Goal: Transaction & Acquisition: Purchase product/service

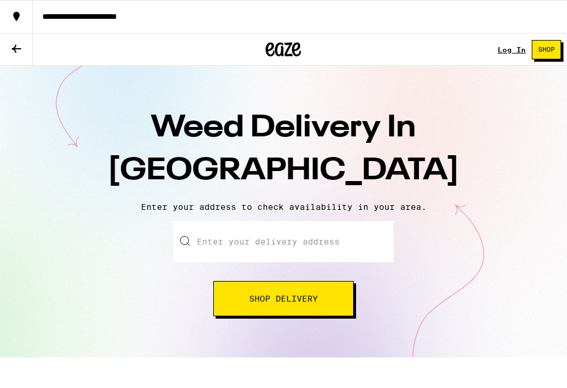
scroll to position [12, 0]
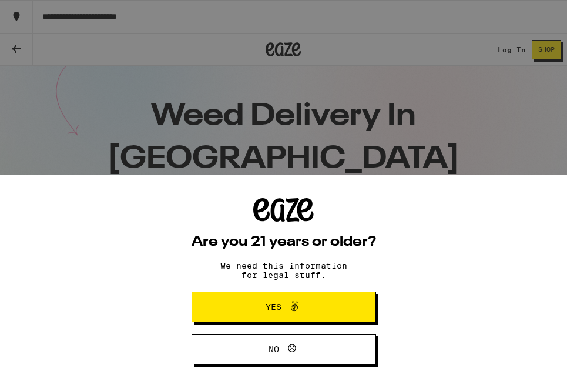
click at [308, 310] on span "Yes" at bounding box center [283, 306] width 89 height 15
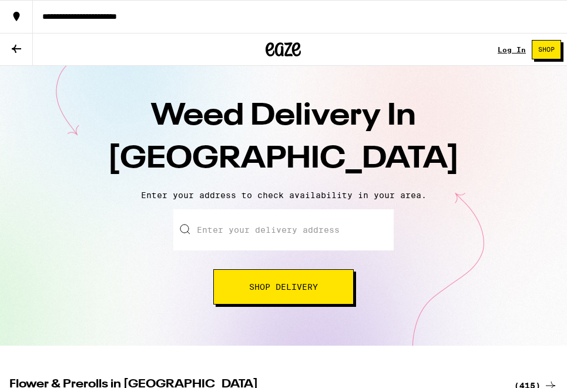
scroll to position [0, 0]
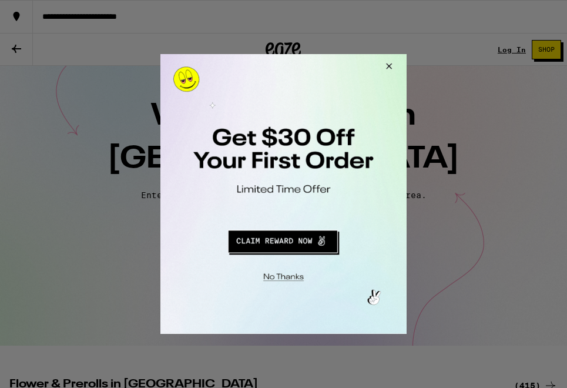
click at [389, 59] on button "Close Modal" at bounding box center [387, 68] width 32 height 28
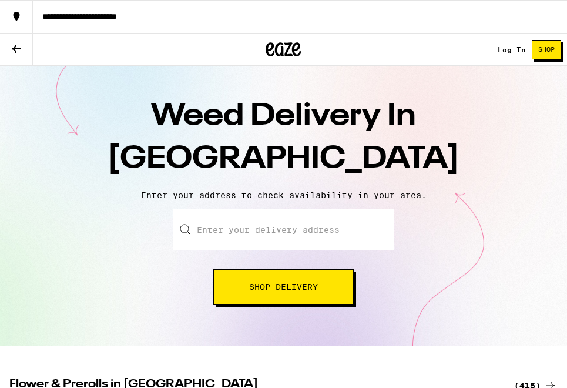
click at [504, 52] on link "Log In" at bounding box center [512, 50] width 28 height 8
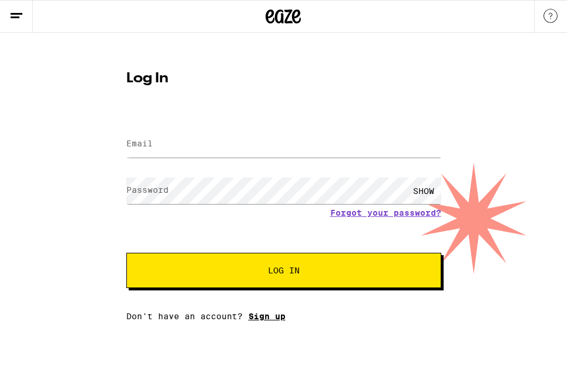
click at [263, 319] on link "Sign up" at bounding box center [267, 315] width 37 height 9
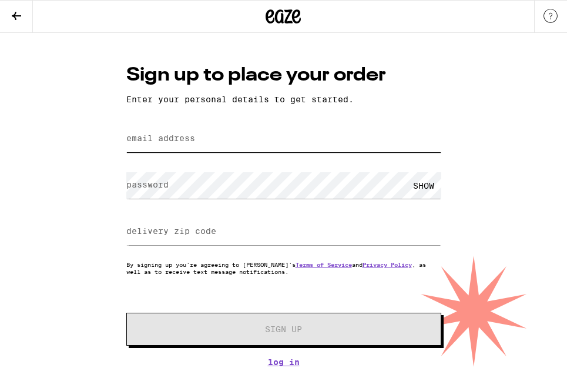
click at [199, 138] on input "email address" at bounding box center [283, 139] width 315 height 26
type input "[EMAIL_ADDRESS][DOMAIN_NAME]"
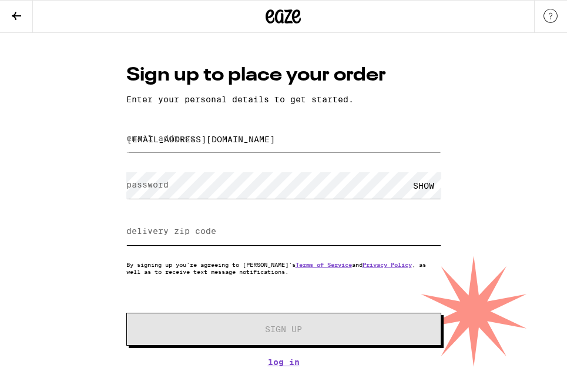
type input "94116"
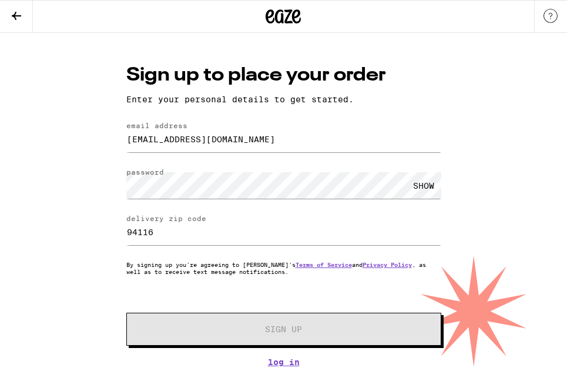
click at [431, 187] on div "SHOW" at bounding box center [423, 185] width 35 height 26
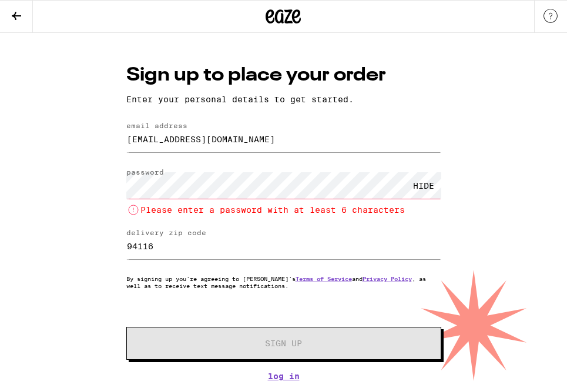
click at [428, 188] on div "HIDE" at bounding box center [423, 185] width 35 height 26
click at [421, 186] on div "SHOW" at bounding box center [423, 185] width 35 height 26
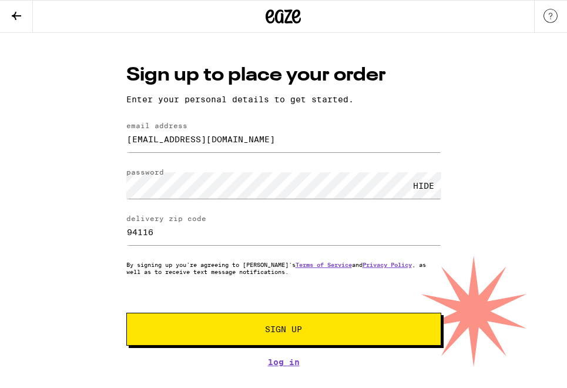
click at [216, 333] on span "Sign Up" at bounding box center [284, 329] width 234 height 8
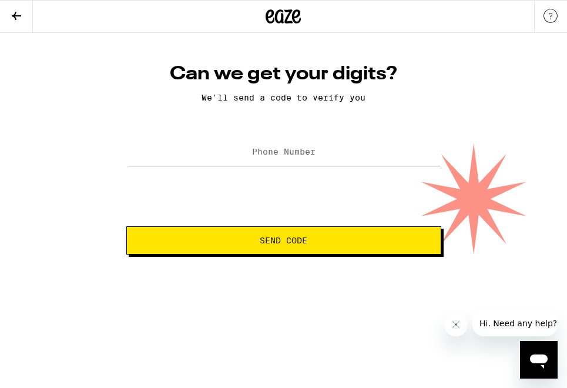
click at [272, 148] on label "Phone Number" at bounding box center [283, 151] width 63 height 9
type input "415527007"
click at [297, 234] on form "Phone Number [PHONE_NUMBER] Send Code" at bounding box center [283, 194] width 315 height 119
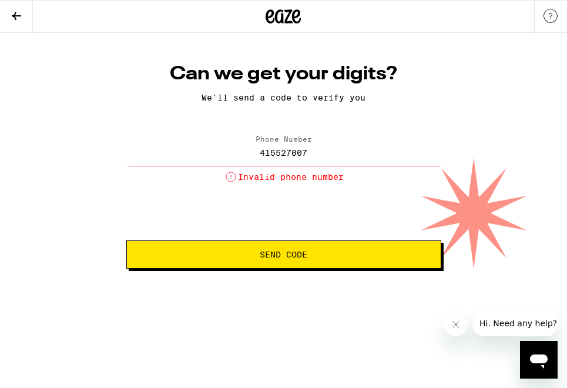
click at [315, 153] on input "415527007" at bounding box center [283, 152] width 315 height 26
drag, startPoint x: 335, startPoint y: 158, endPoint x: 110, endPoint y: 158, distance: 225.1
click at [110, 158] on div "Can we get your digits? We'll send a code to verify you Phone Number 415527007 …" at bounding box center [283, 151] width 567 height 236
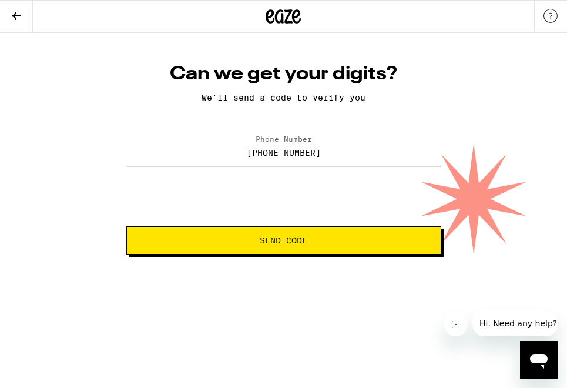
type input "[PHONE_NUMBER]"
click at [182, 247] on button "Send Code" at bounding box center [283, 240] width 315 height 28
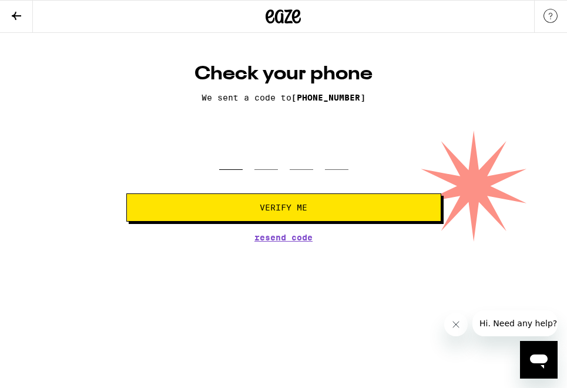
click at [233, 153] on input "tel" at bounding box center [231, 152] width 24 height 35
type input "2"
type input "0"
type input "2"
type input "8"
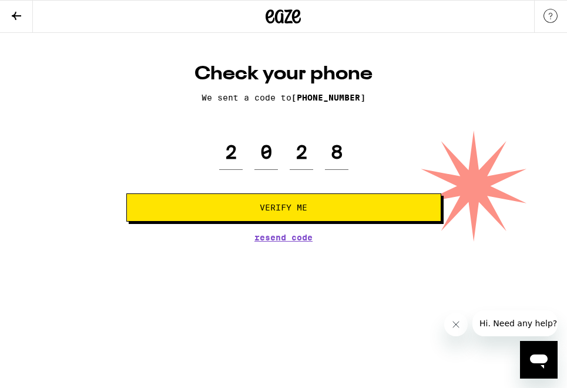
click at [245, 201] on button "Verify Me" at bounding box center [283, 207] width 315 height 28
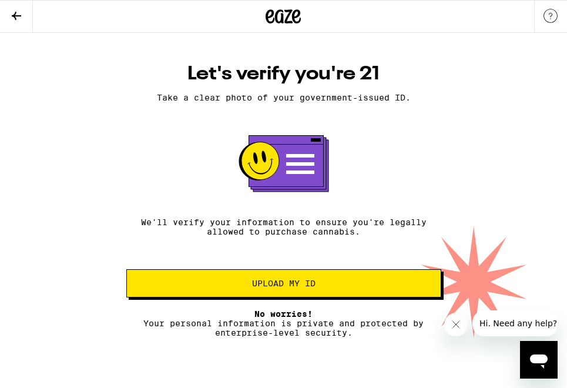
click at [277, 287] on span "Upload my ID" at bounding box center [283, 283] width 63 height 8
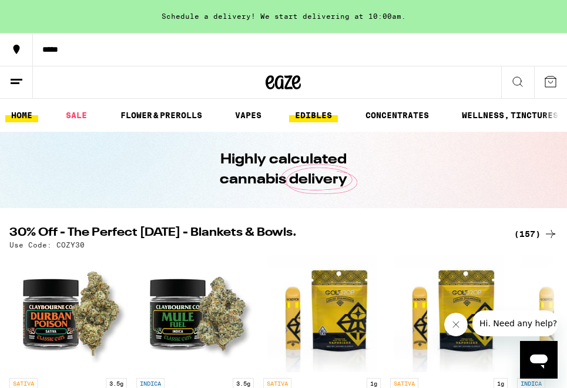
click at [320, 113] on link "EDIBLES" at bounding box center [313, 115] width 49 height 14
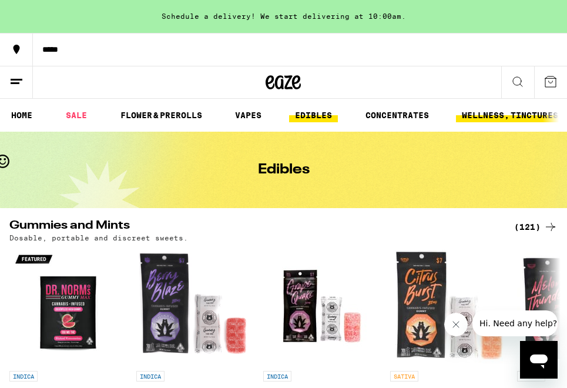
click at [492, 114] on link "WELLNESS, TINCTURES & CAPSULES" at bounding box center [535, 115] width 158 height 14
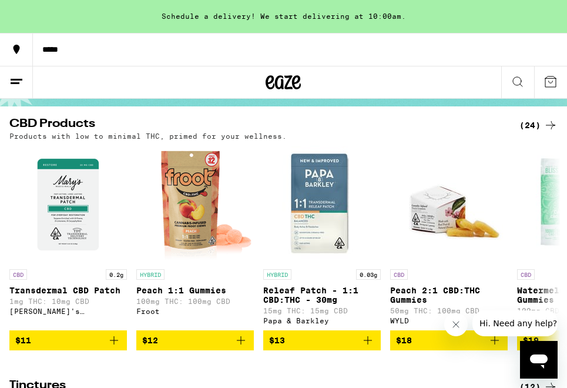
scroll to position [95, 0]
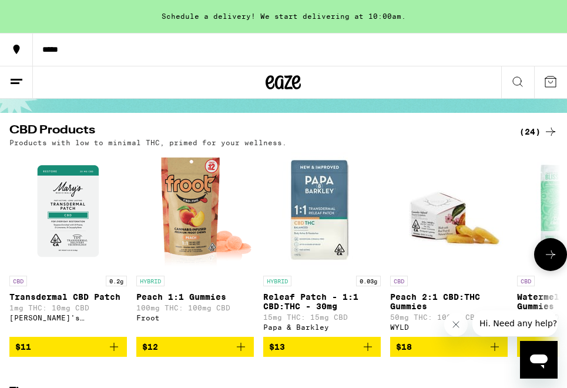
click at [322, 185] on img "Open page for Releaf Patch - 1:1 CBD:THC - 30mg from Papa & Barkley" at bounding box center [322, 211] width 118 height 118
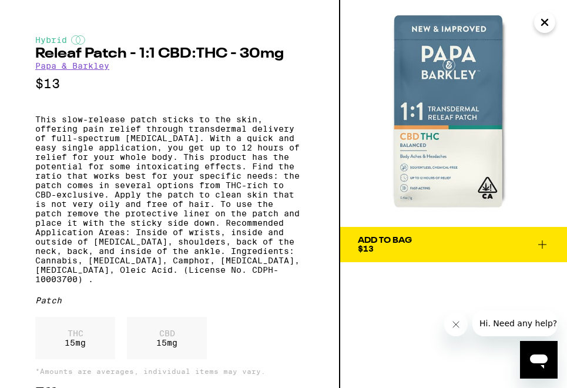
click at [63, 69] on link "Papa & Barkley" at bounding box center [72, 65] width 74 height 9
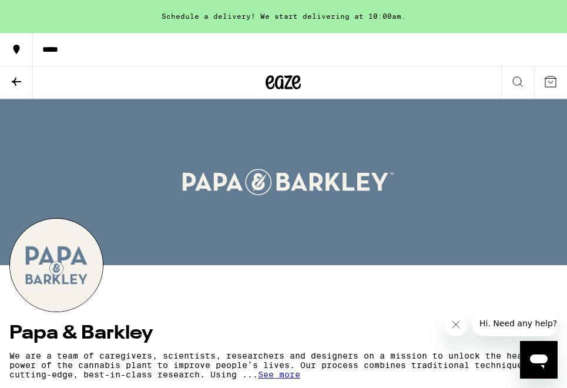
click at [15, 81] on icon at bounding box center [16, 82] width 9 height 8
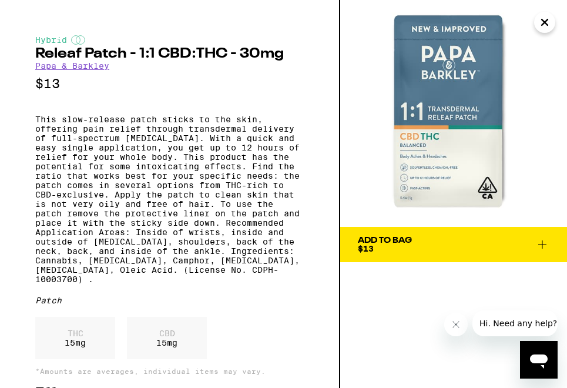
click at [543, 26] on icon "Close" at bounding box center [545, 23] width 14 height 18
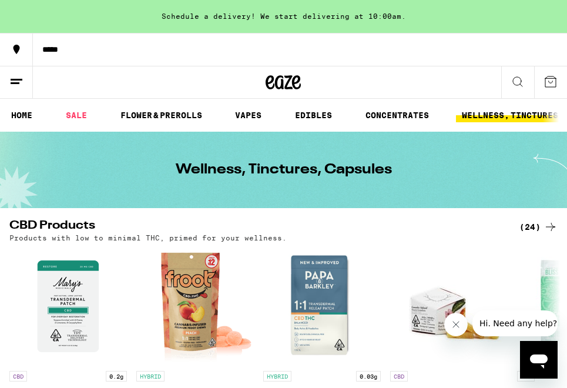
click at [524, 78] on icon at bounding box center [518, 82] width 14 height 14
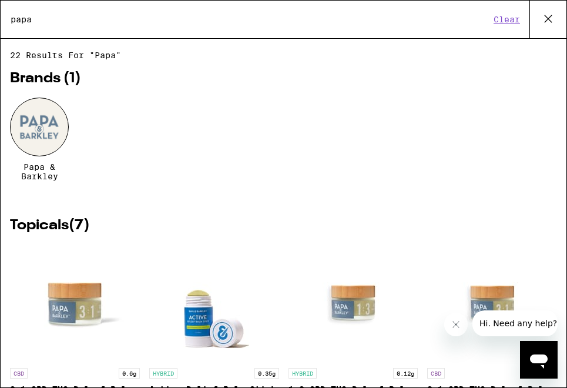
type input "papa"
click at [33, 132] on div at bounding box center [39, 127] width 59 height 59
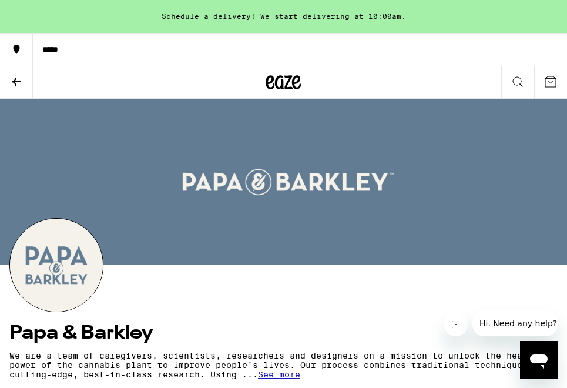
click at [12, 79] on icon at bounding box center [16, 82] width 14 height 14
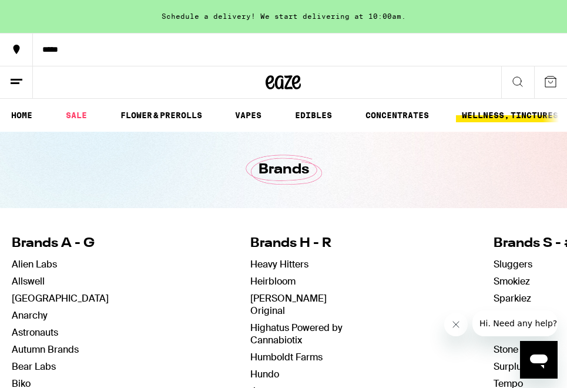
click at [481, 112] on link "WELLNESS, TINCTURES & CAPSULES" at bounding box center [535, 115] width 158 height 14
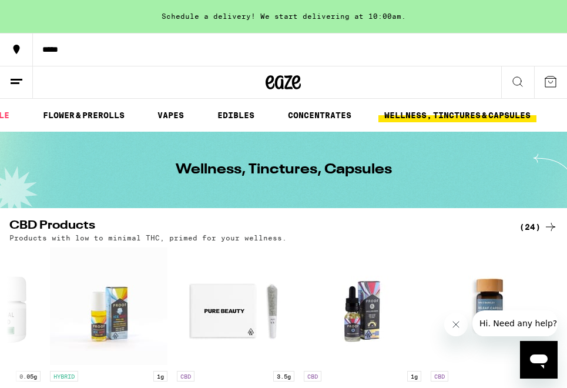
scroll to position [0, 12]
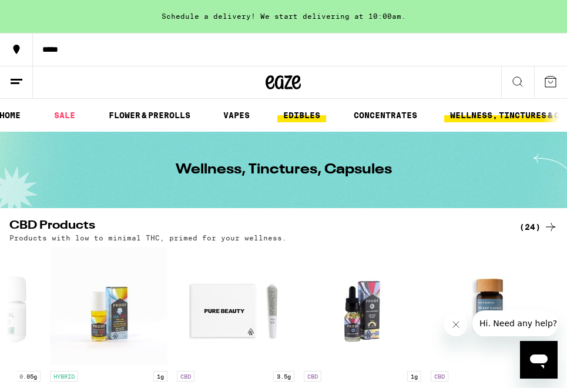
click at [293, 113] on link "EDIBLES" at bounding box center [301, 115] width 49 height 14
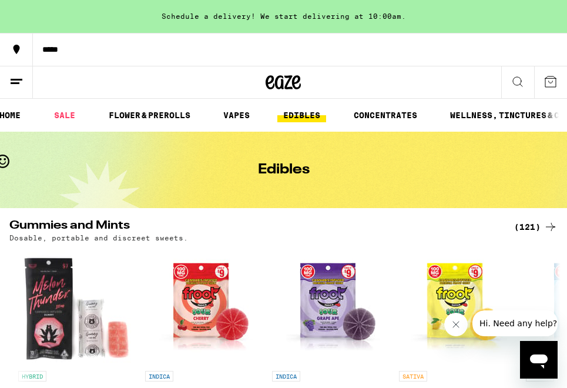
click at [557, 227] on icon at bounding box center [551, 227] width 14 height 14
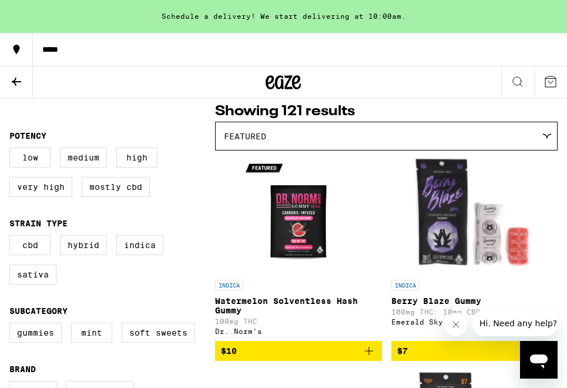
scroll to position [98, 0]
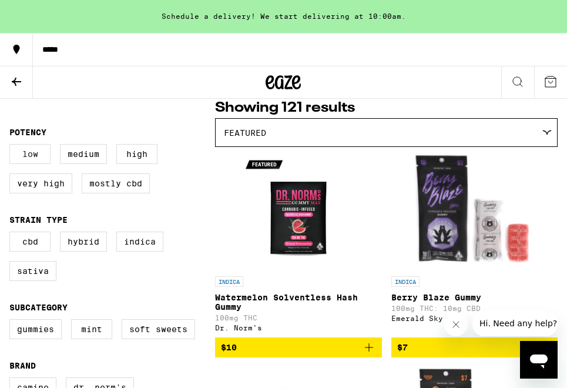
click at [29, 148] on label "Low" at bounding box center [29, 154] width 41 height 20
click at [12, 146] on input "Low" at bounding box center [12, 146] width 1 height 1
checkbox input "true"
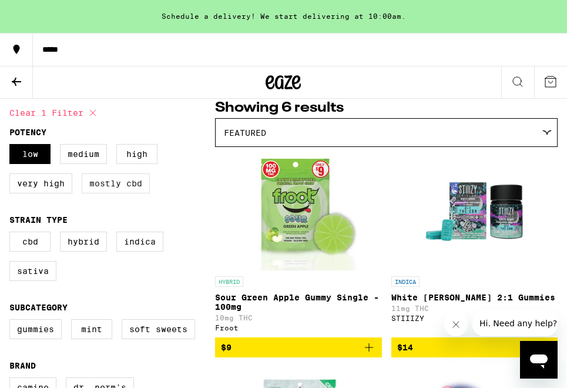
click at [129, 187] on label "Mostly CBD" at bounding box center [116, 183] width 68 height 20
click at [12, 146] on input "Mostly CBD" at bounding box center [12, 146] width 1 height 1
checkbox input "true"
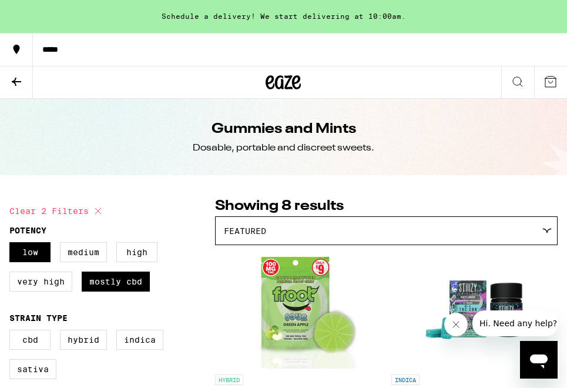
click at [19, 78] on icon at bounding box center [16, 82] width 14 height 14
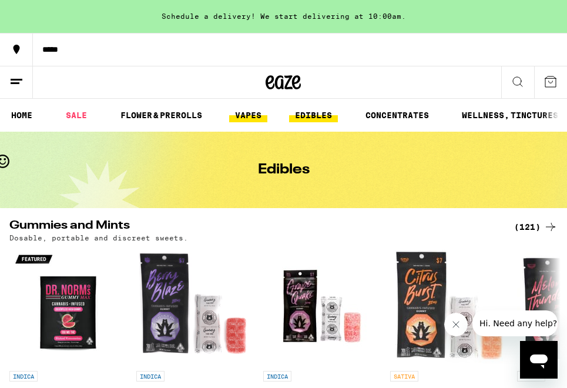
click at [252, 120] on link "VAPES" at bounding box center [248, 115] width 38 height 14
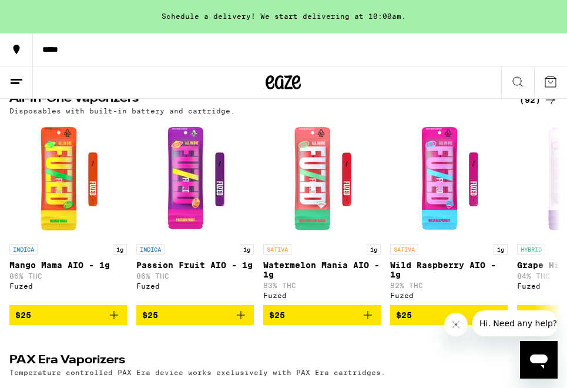
scroll to position [710, 0]
